Goal: Transaction & Acquisition: Book appointment/travel/reservation

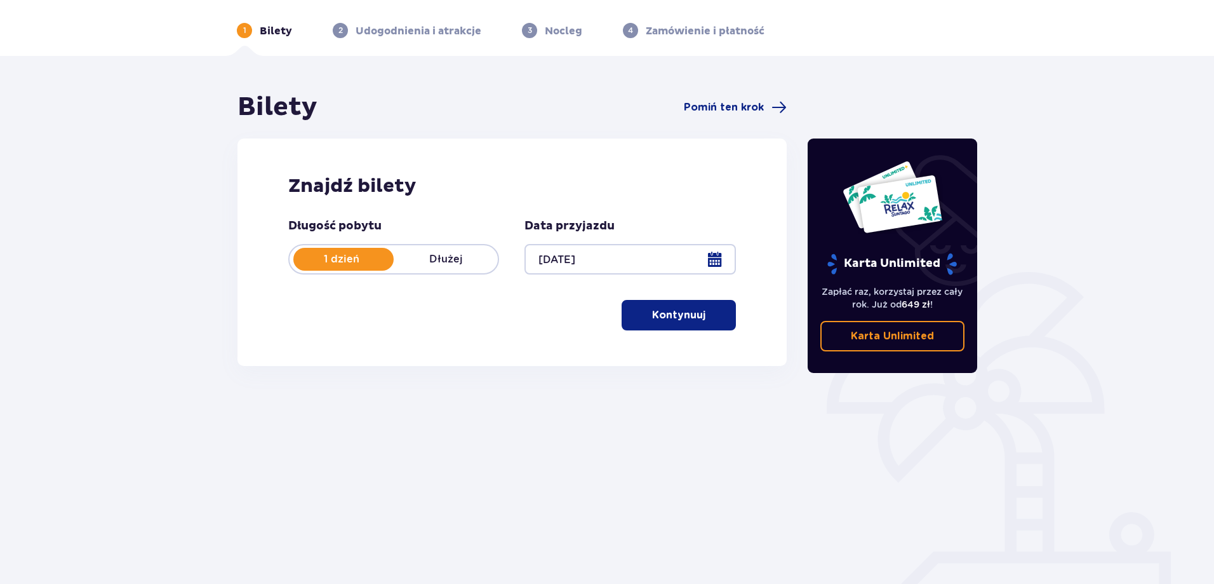
scroll to position [63, 0]
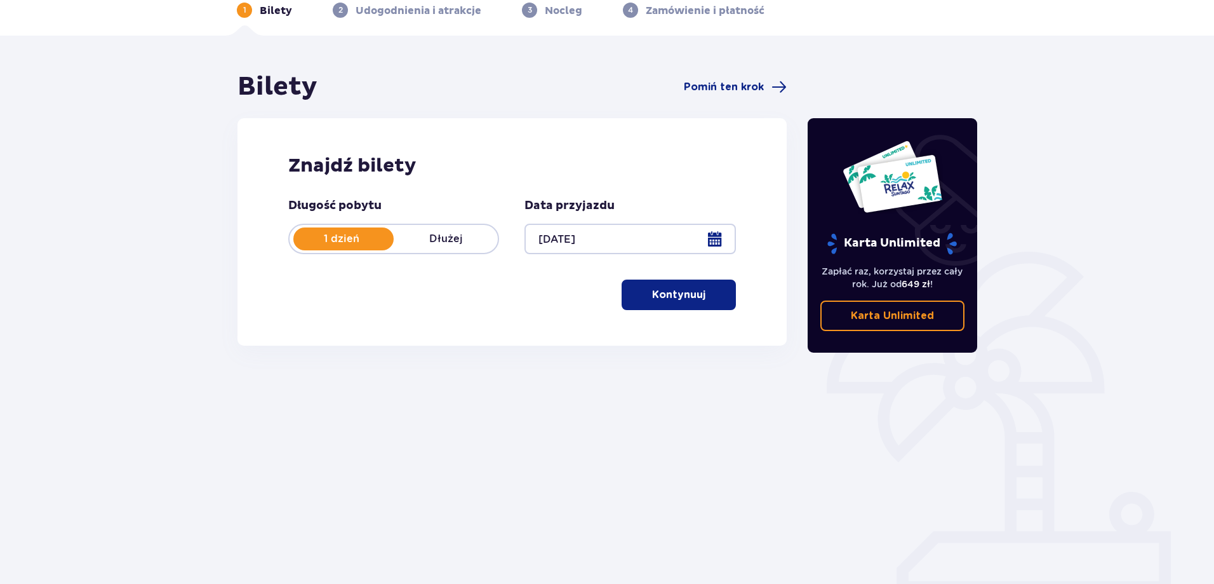
click at [655, 295] on p "Kontynuuj" at bounding box center [678, 295] width 53 height 14
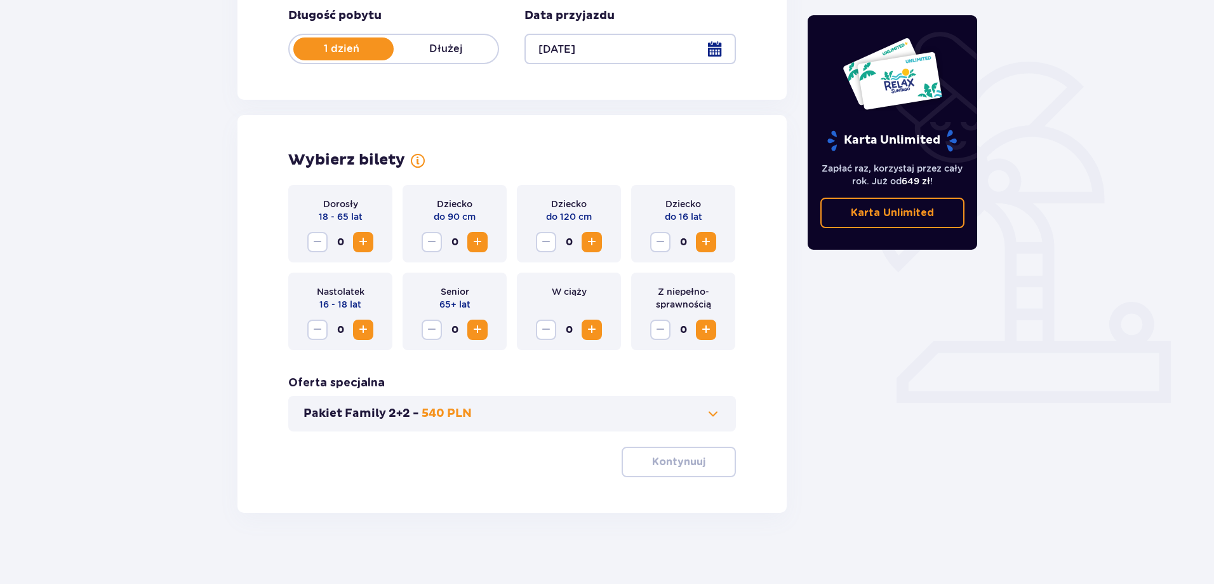
scroll to position [258, 0]
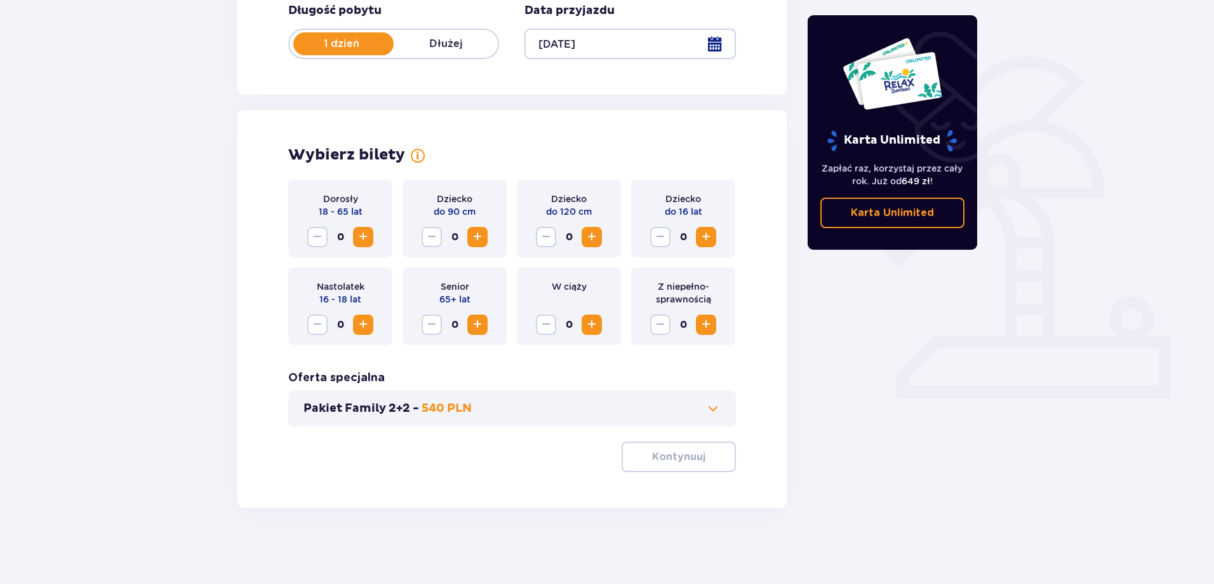
click at [594, 237] on span "Increase" at bounding box center [591, 236] width 15 height 15
click at [697, 230] on button "Increase" at bounding box center [706, 237] width 20 height 20
click at [357, 234] on span "Increase" at bounding box center [363, 236] width 15 height 15
click at [702, 454] on span "button" at bounding box center [707, 456] width 15 height 15
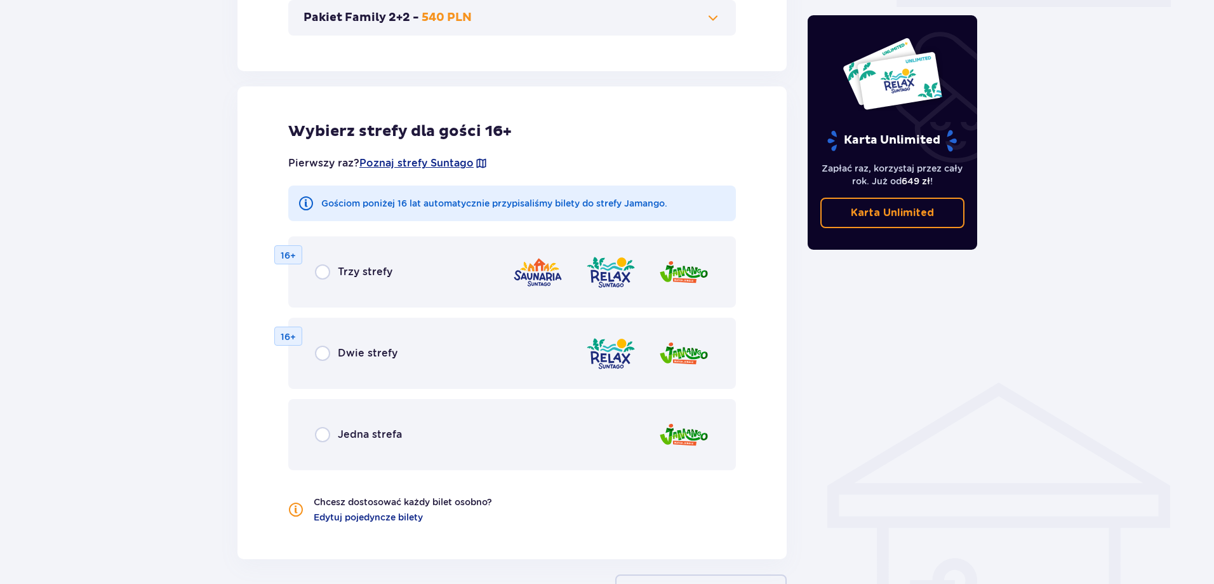
scroll to position [705, 0]
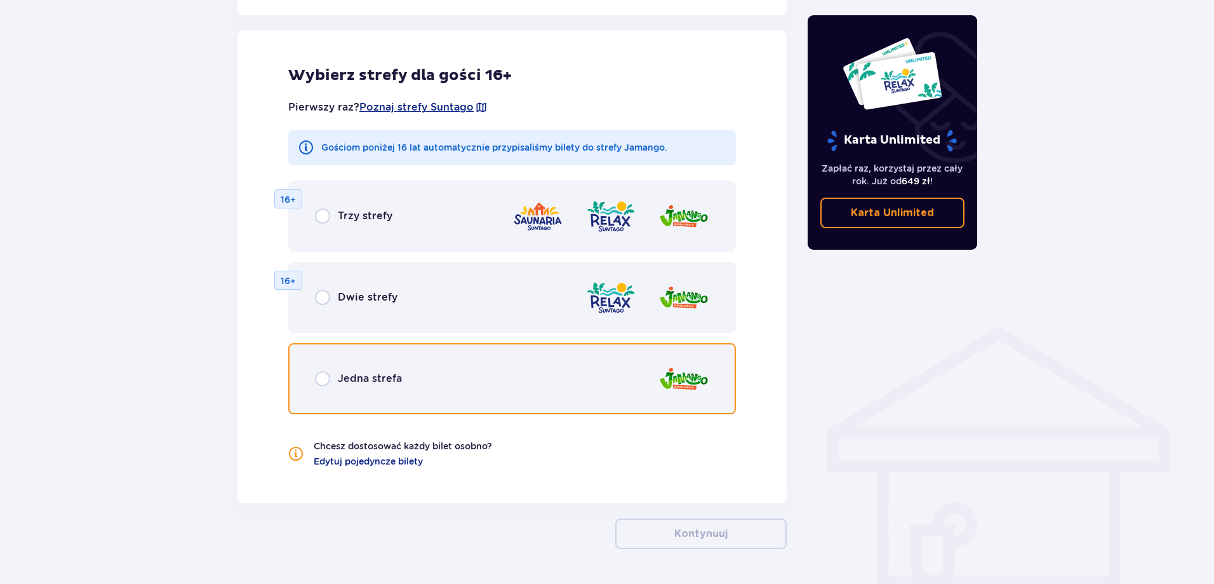
click at [317, 384] on input "radio" at bounding box center [322, 378] width 15 height 15
radio input "true"
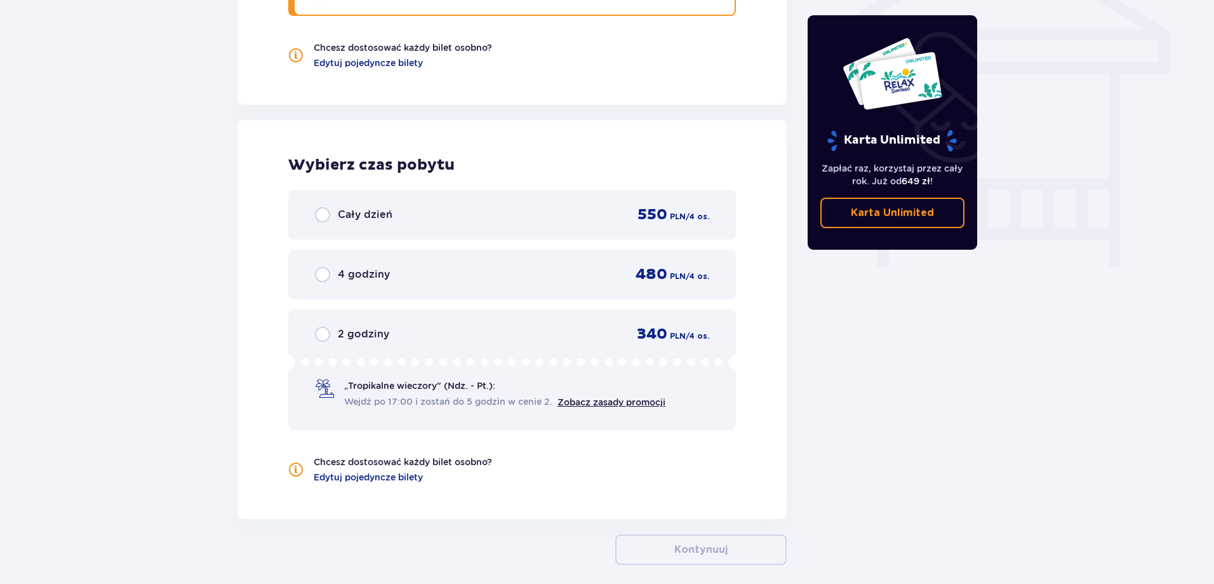
scroll to position [1160, 0]
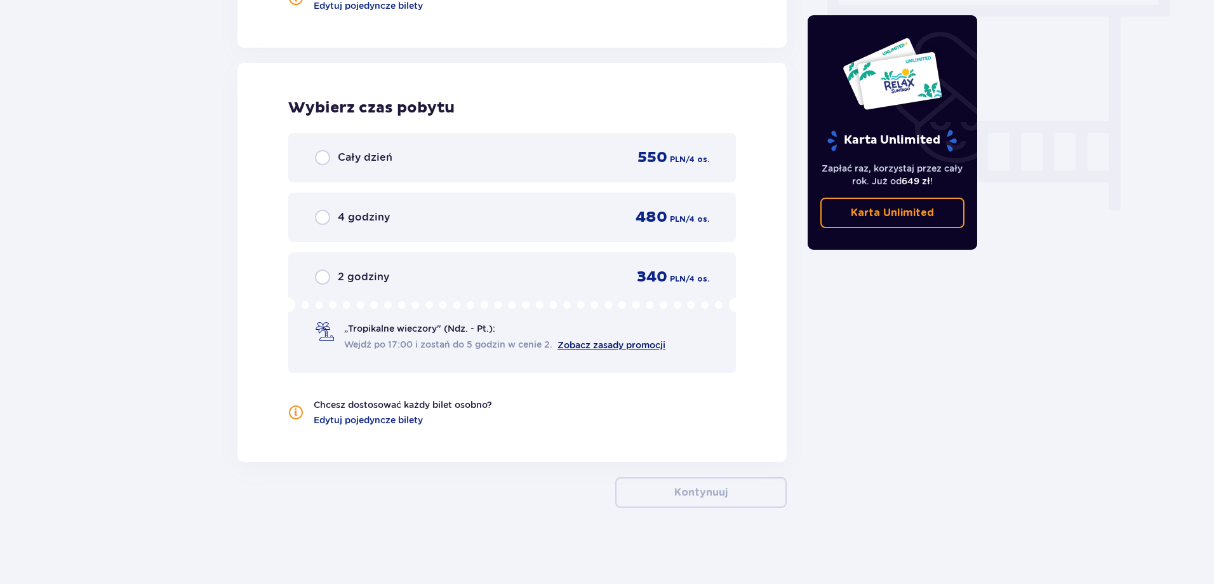
click at [606, 347] on link "Zobacz zasady promocji" at bounding box center [612, 345] width 108 height 10
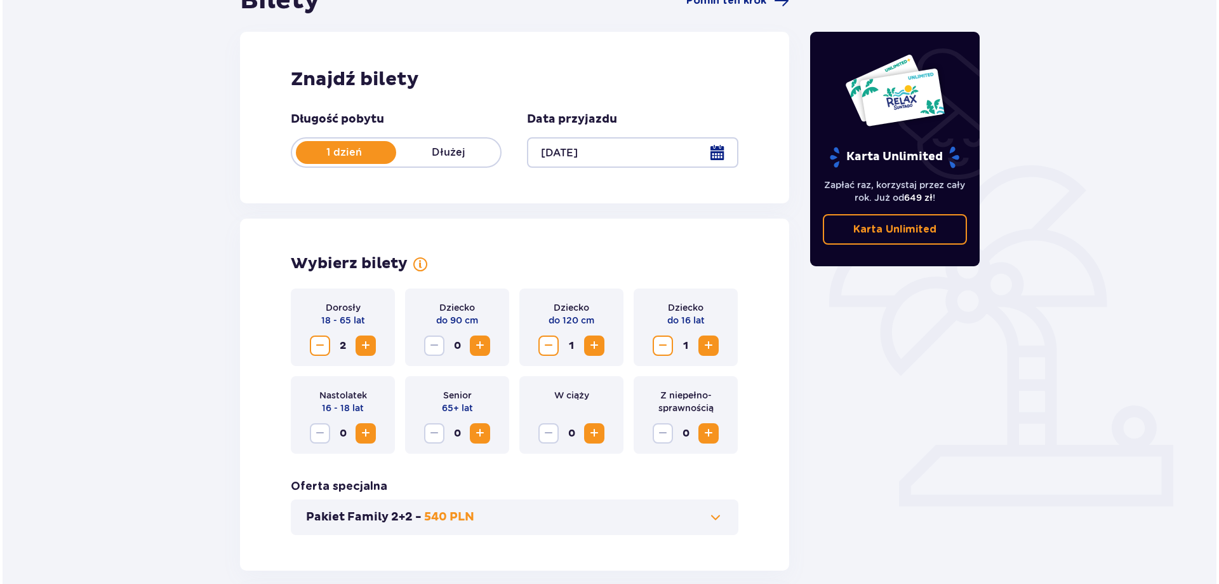
scroll to position [144, 0]
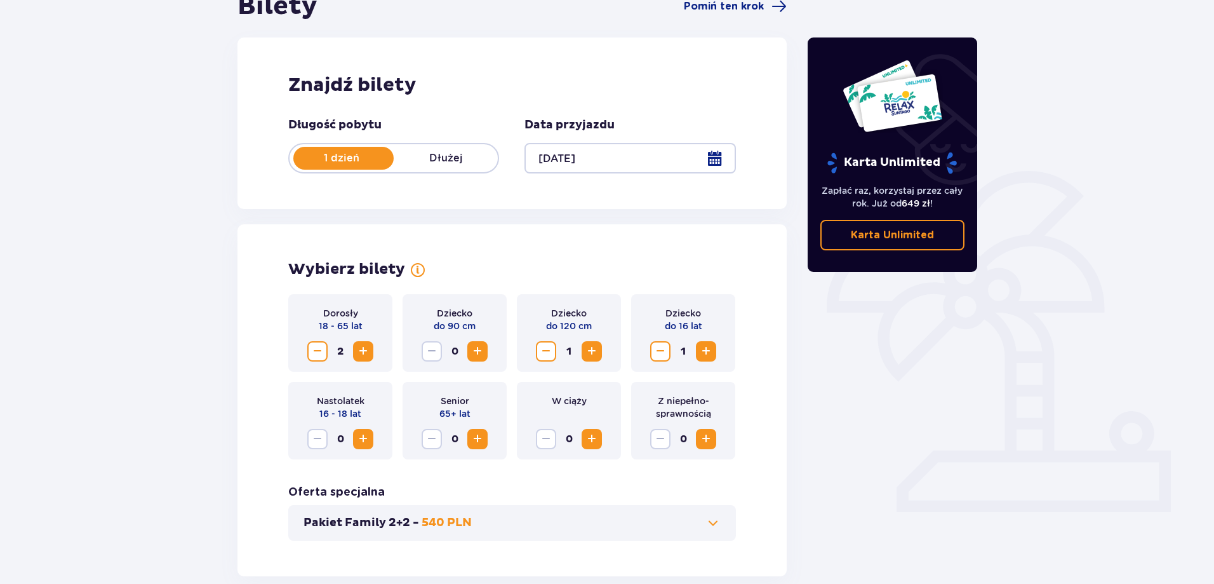
click at [557, 163] on div at bounding box center [629, 158] width 211 height 30
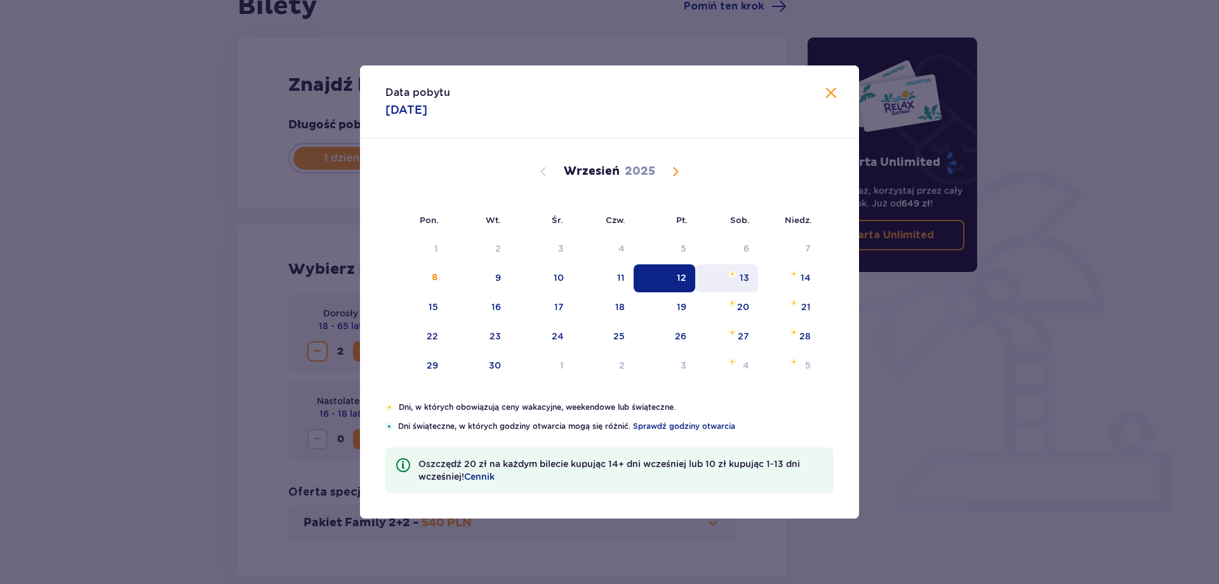
click at [720, 267] on div "13" at bounding box center [726, 278] width 63 height 28
type input "[DATE]"
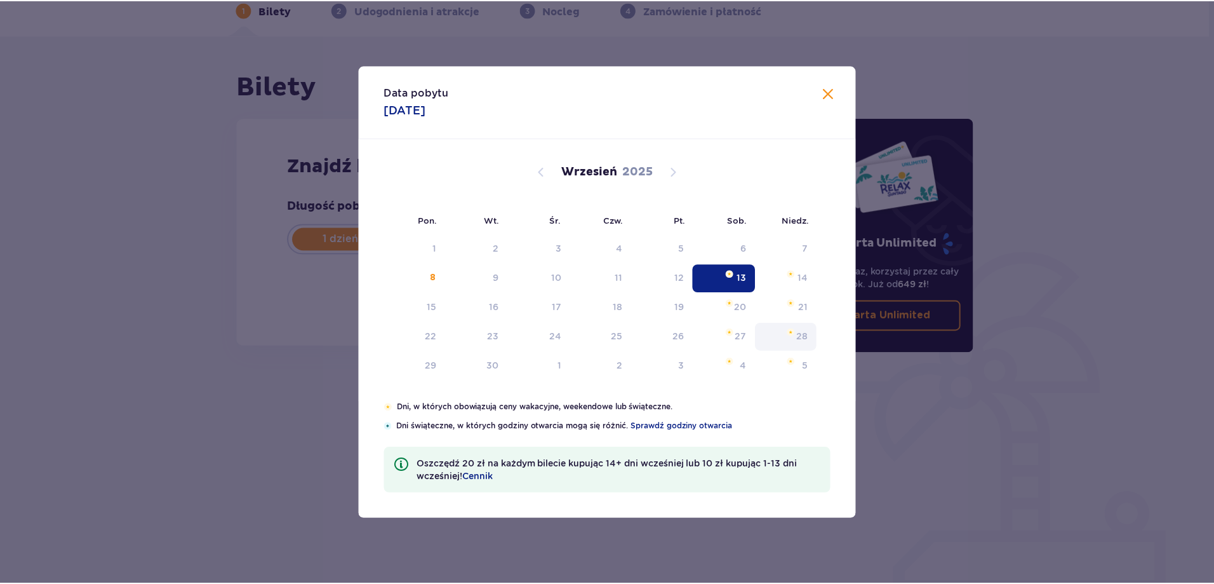
scroll to position [63, 0]
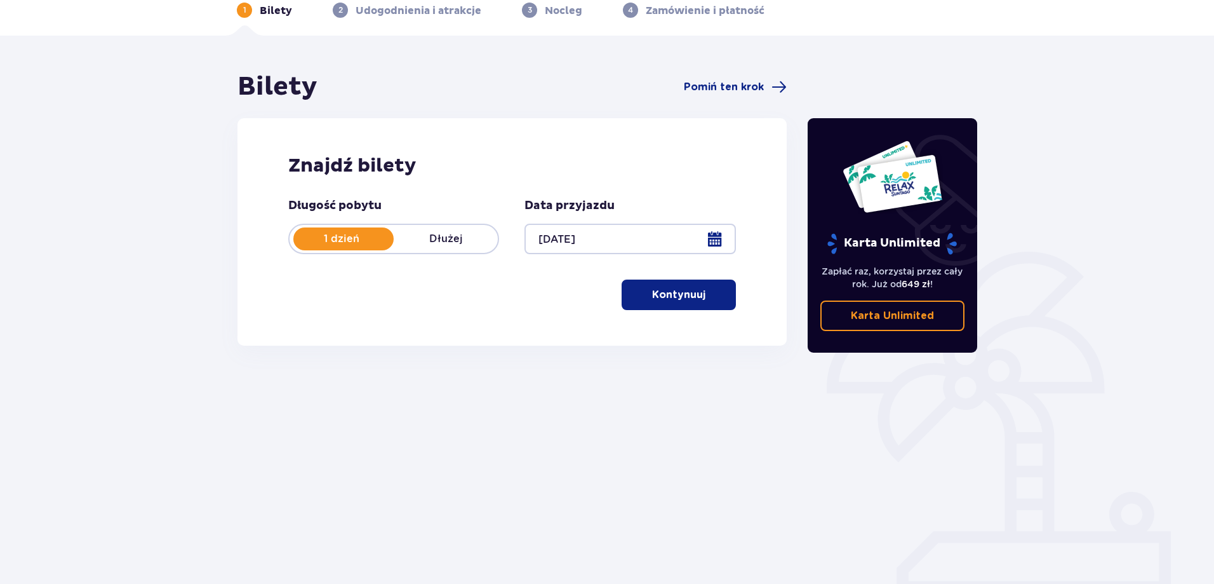
click at [692, 302] on button "Kontynuuj" at bounding box center [679, 294] width 114 height 30
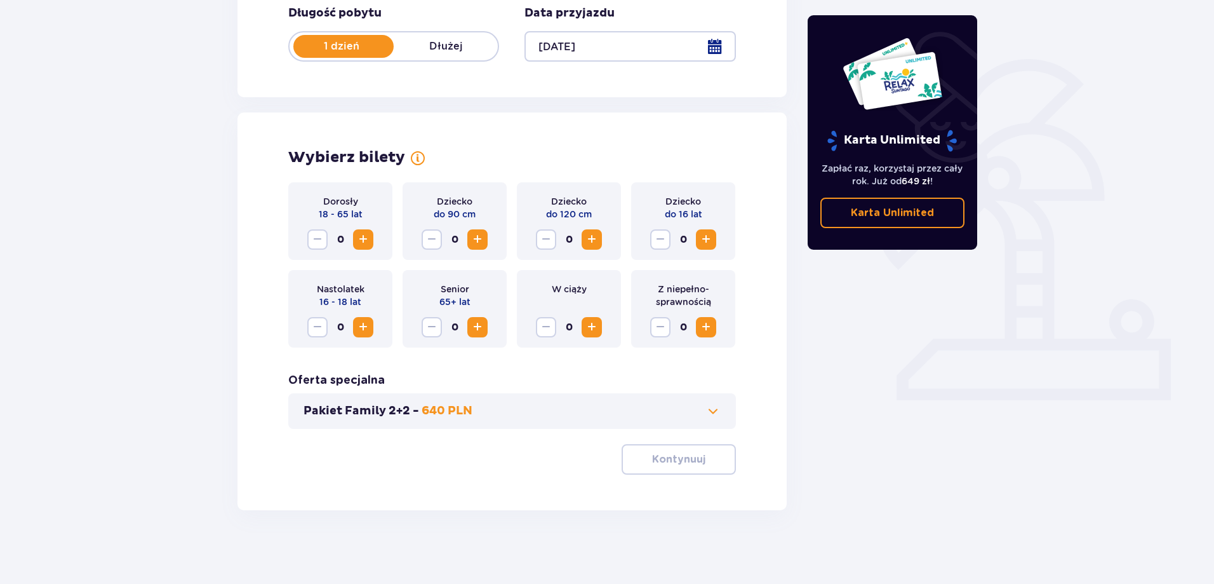
scroll to position [258, 0]
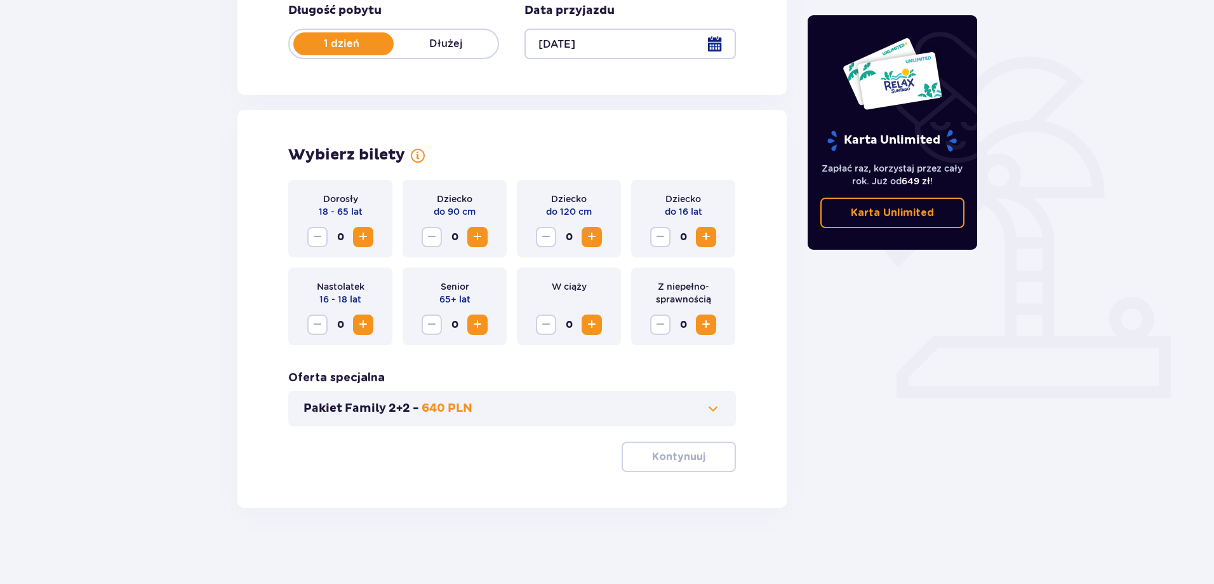
click at [362, 231] on span "Increase" at bounding box center [363, 236] width 15 height 15
click at [598, 231] on span "Increase" at bounding box center [591, 236] width 15 height 15
click at [705, 234] on span "Increase" at bounding box center [705, 236] width 15 height 15
click at [695, 446] on button "Kontynuuj" at bounding box center [679, 456] width 114 height 30
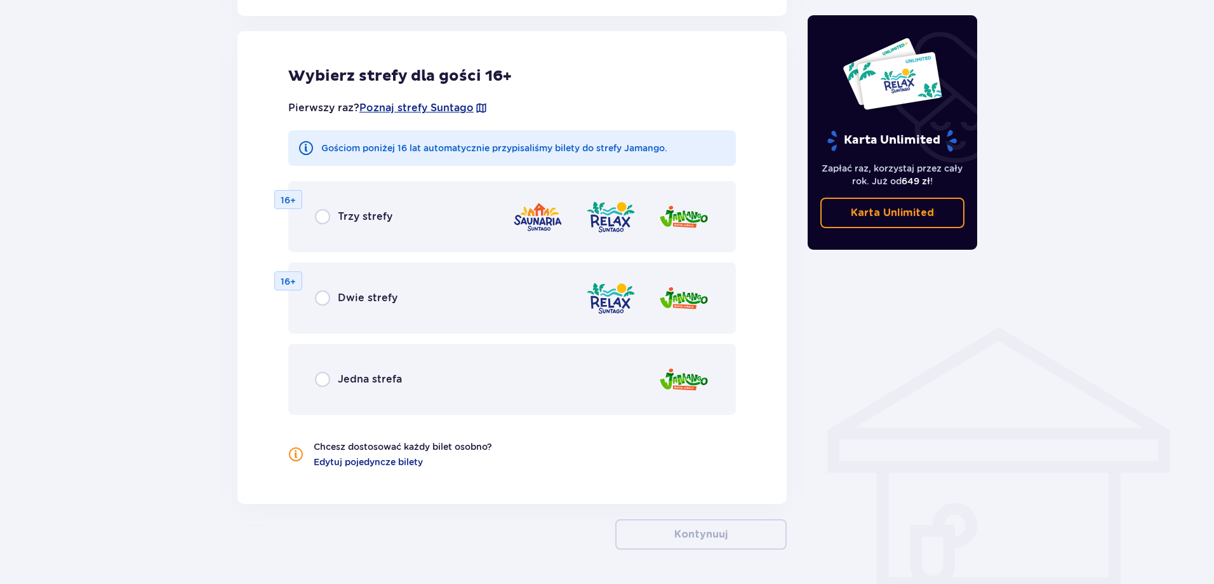
scroll to position [705, 0]
click at [485, 389] on div "Jedna strefa" at bounding box center [512, 378] width 448 height 71
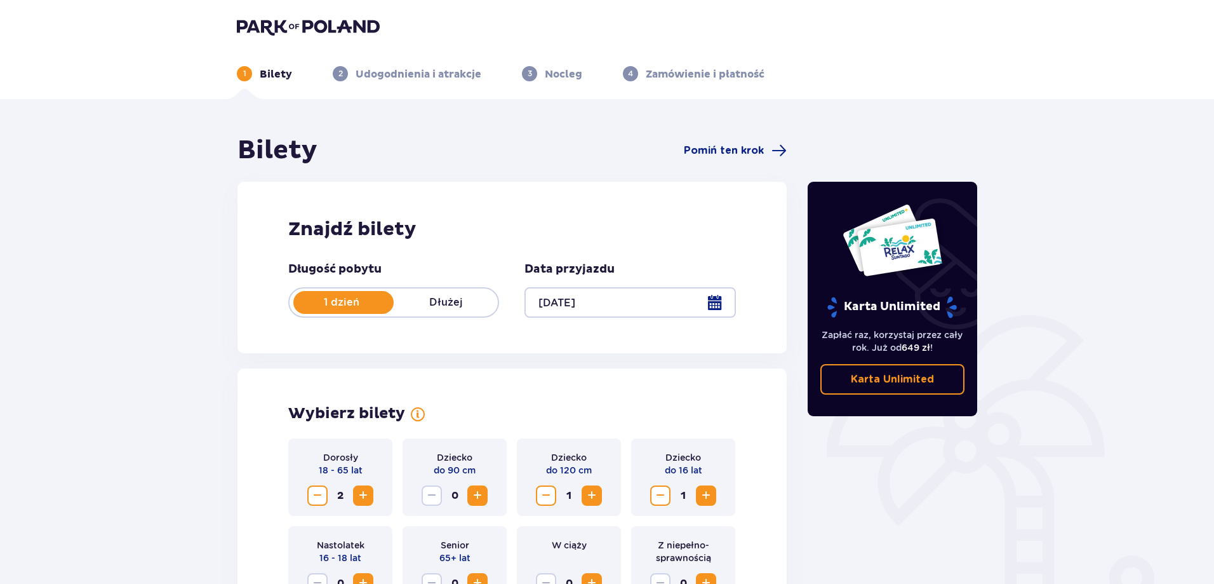
scroll to position [63, 0]
